Goal: Task Accomplishment & Management: Complete application form

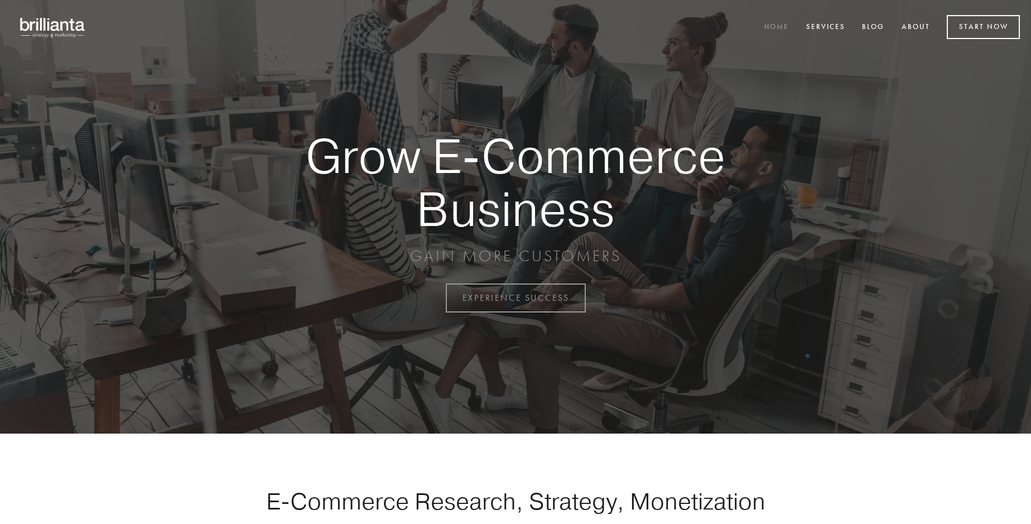
scroll to position [2925, 0]
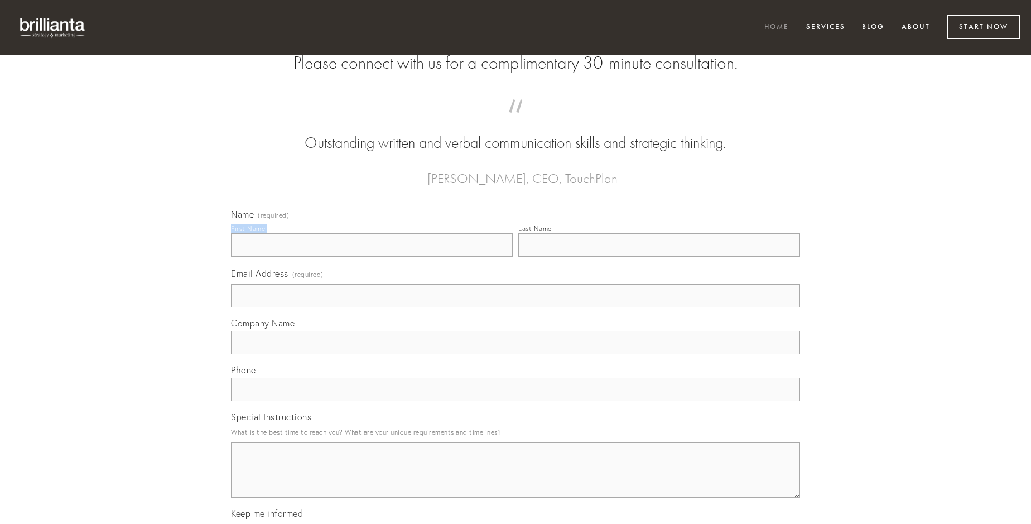
type input "[PERSON_NAME]"
click at [659, 257] on input "Last Name" at bounding box center [659, 244] width 282 height 23
type input "[PERSON_NAME]"
click at [516, 307] on input "Email Address (required)" at bounding box center [515, 295] width 569 height 23
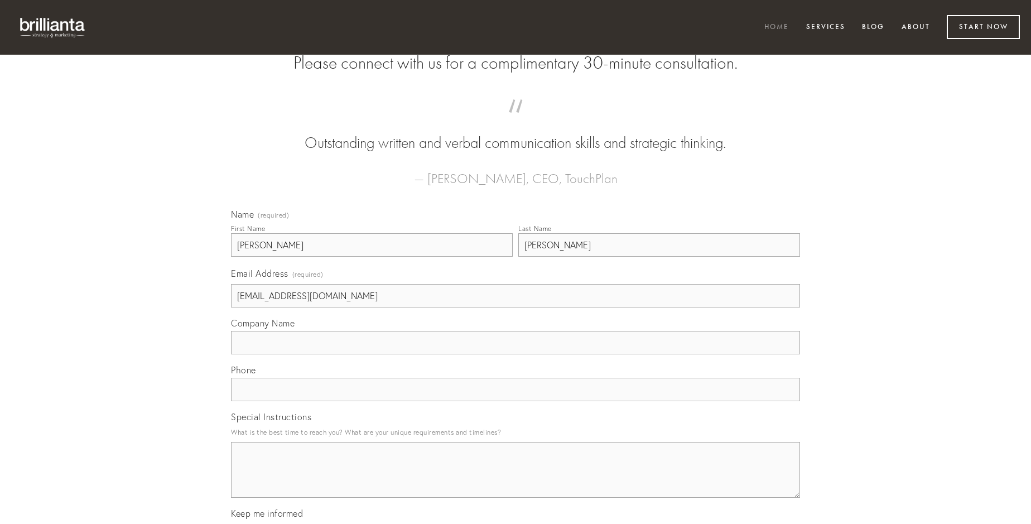
type input "[EMAIL_ADDRESS][DOMAIN_NAME]"
click at [516, 354] on input "Company Name" at bounding box center [515, 342] width 569 height 23
type input "crinis"
click at [516, 401] on input "text" at bounding box center [515, 389] width 569 height 23
click at [516, 480] on textarea "Special Instructions" at bounding box center [515, 470] width 569 height 56
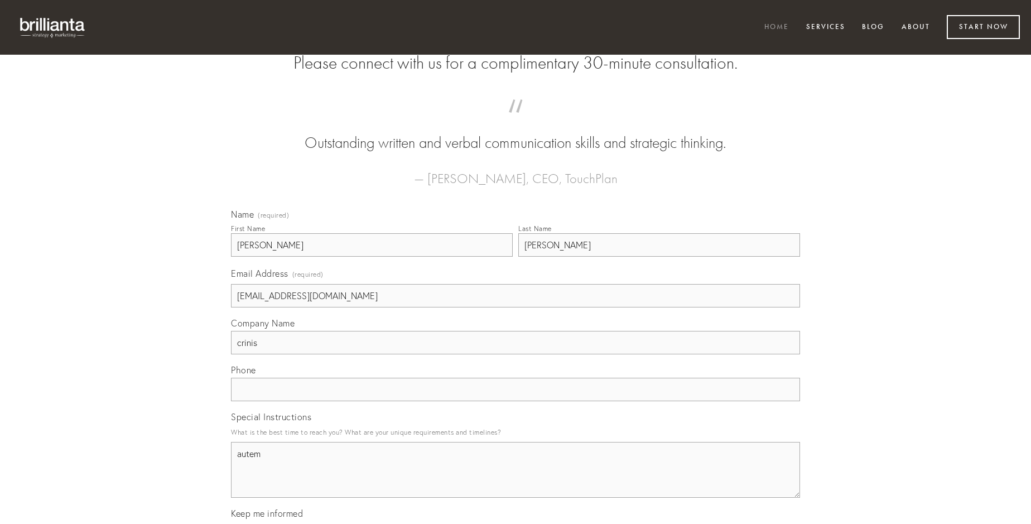
type textarea "autem"
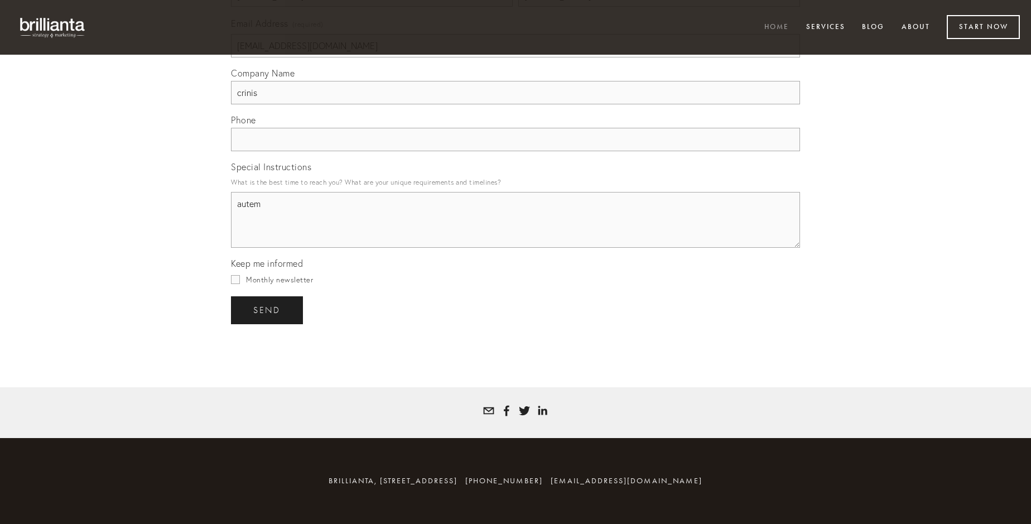
click at [268, 310] on span "send" at bounding box center [266, 310] width 27 height 10
